Goal: Transaction & Acquisition: Purchase product/service

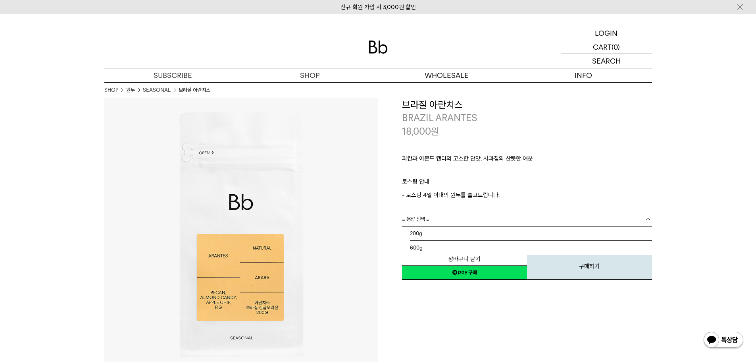
click at [503, 218] on link "= 용량 선택 =" at bounding box center [527, 219] width 250 height 14
click at [430, 248] on li "600g" at bounding box center [531, 248] width 242 height 14
click at [428, 233] on span "= 분쇄도 선택 =" at bounding box center [418, 233] width 32 height 14
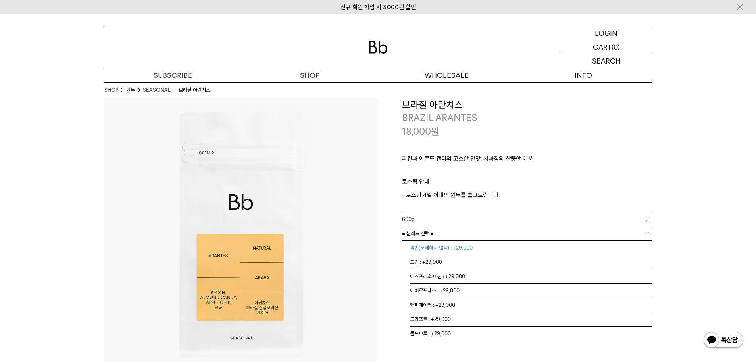
click at [434, 245] on li "홀빈(분쇄하지 않음) : +29,000" at bounding box center [531, 248] width 242 height 14
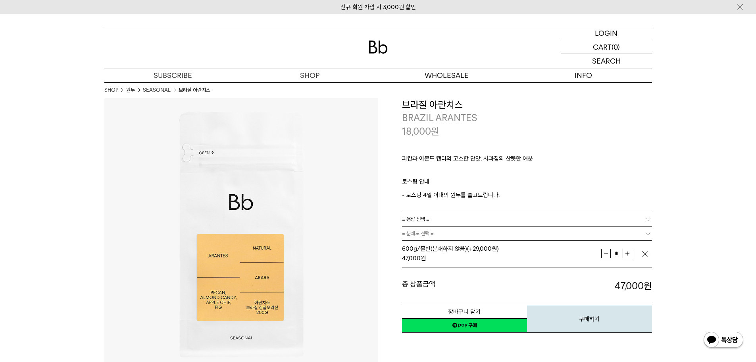
click at [494, 323] on link "네이버페이 구매하기" at bounding box center [464, 325] width 125 height 14
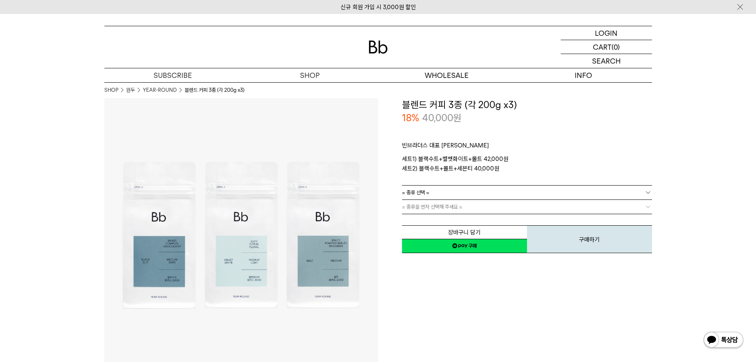
click at [482, 193] on link "= 종류 선택 =" at bounding box center [527, 192] width 250 height 14
click at [416, 191] on span "= 종류 선택 =" at bounding box center [415, 192] width 27 height 14
click at [463, 207] on li "블랙수트+벨벳화이트+몰트" at bounding box center [531, 207] width 242 height 14
click at [431, 193] on span "블랙수트+벨벳화이트+몰트" at bounding box center [429, 192] width 54 height 14
click at [434, 223] on li "블랙수트+몰트+세븐티" at bounding box center [531, 221] width 242 height 14
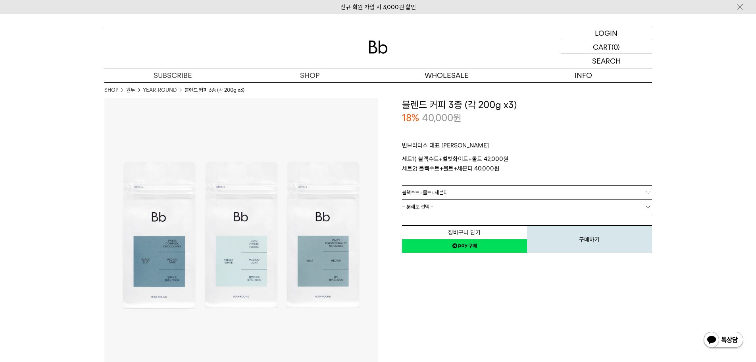
click at [436, 192] on span "블랙수트+몰트+세븐티" at bounding box center [425, 192] width 46 height 14
click at [443, 193] on span "블랙수트+몰트+세븐티" at bounding box center [425, 192] width 46 height 14
click at [436, 209] on link "= 분쇄도 선택 =" at bounding box center [527, 207] width 250 height 14
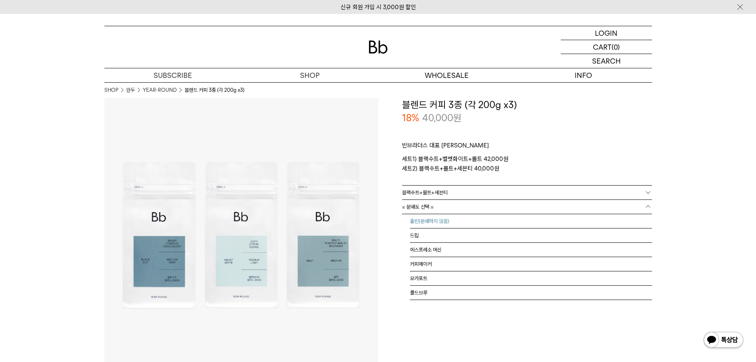
click at [424, 224] on li "홀빈(분쇄하지 않음)" at bounding box center [531, 221] width 242 height 14
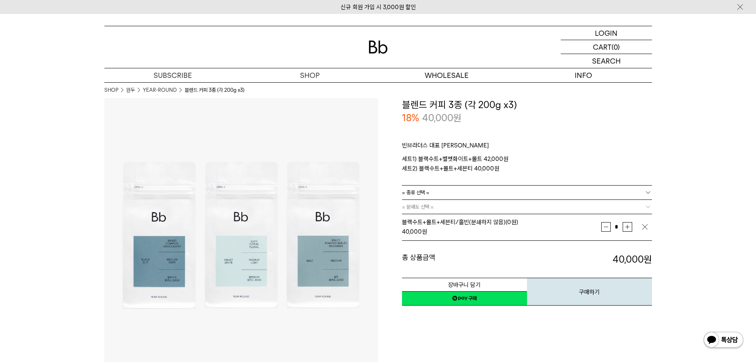
click at [413, 194] on span "= 종류 선택 =" at bounding box center [415, 192] width 27 height 14
